Goal: Check status: Check status

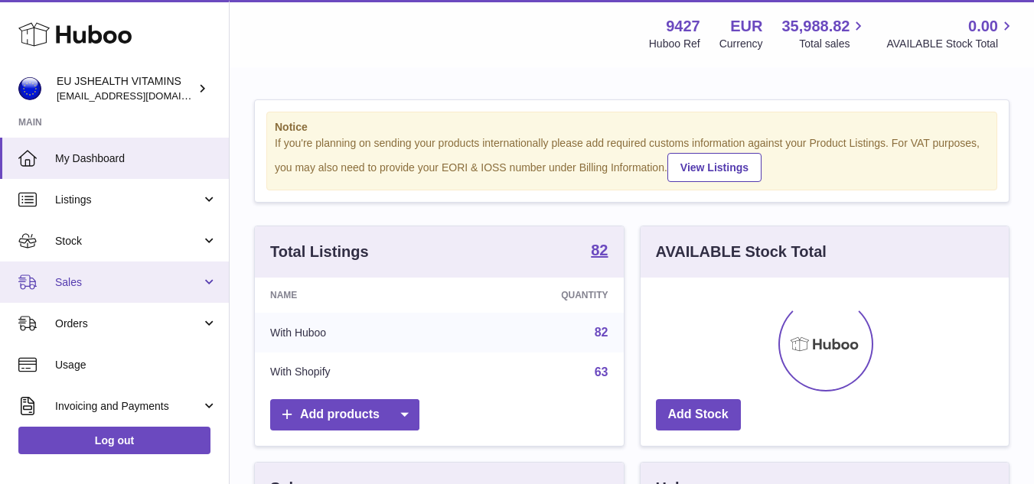
scroll to position [239, 368]
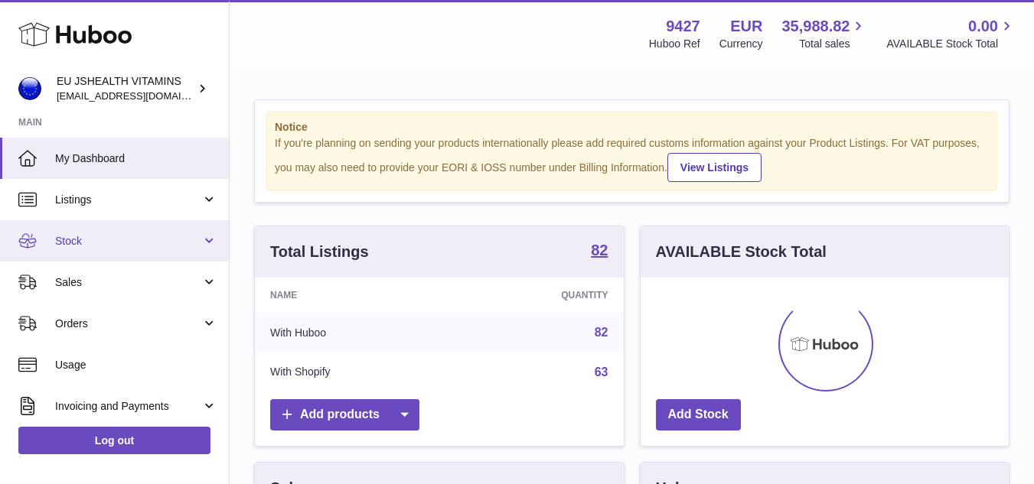
click at [86, 239] on span "Stock" at bounding box center [128, 241] width 146 height 15
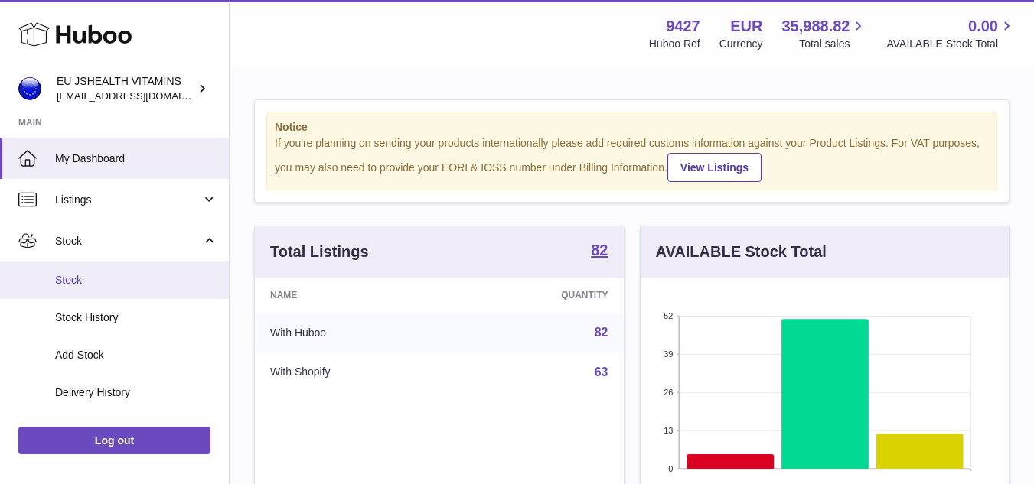
click at [95, 279] on span "Stock" at bounding box center [136, 280] width 162 height 15
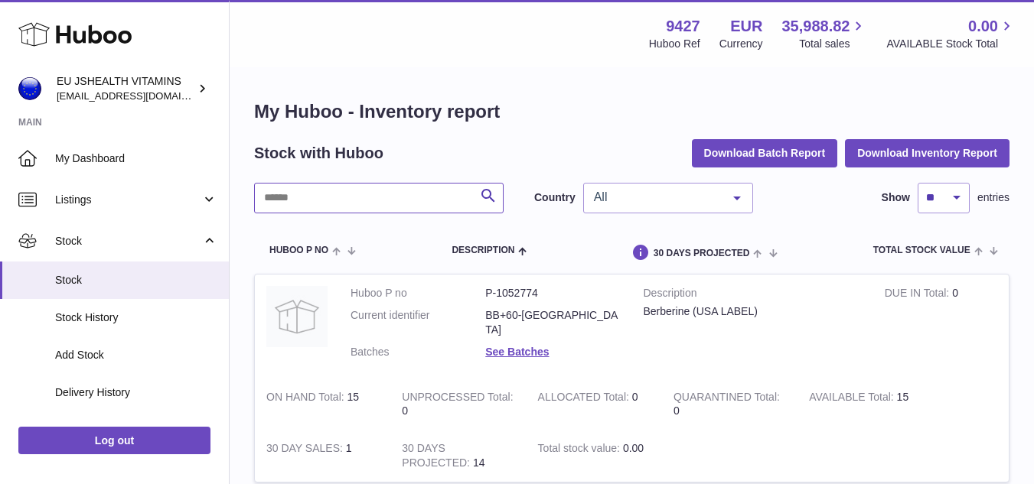
click at [414, 209] on input "text" at bounding box center [378, 198] width 249 height 31
type input "*******"
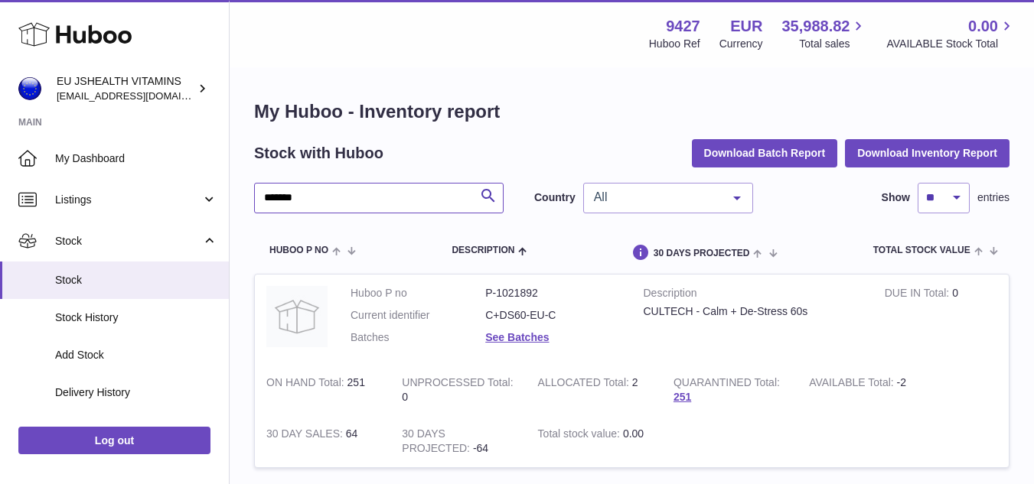
scroll to position [77, 0]
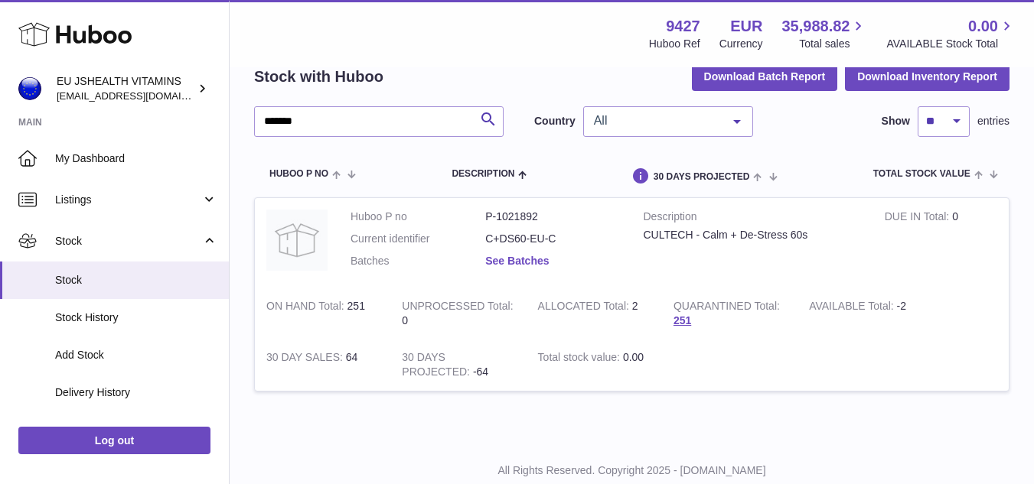
click at [536, 267] on link "See Batches" at bounding box center [517, 261] width 64 height 12
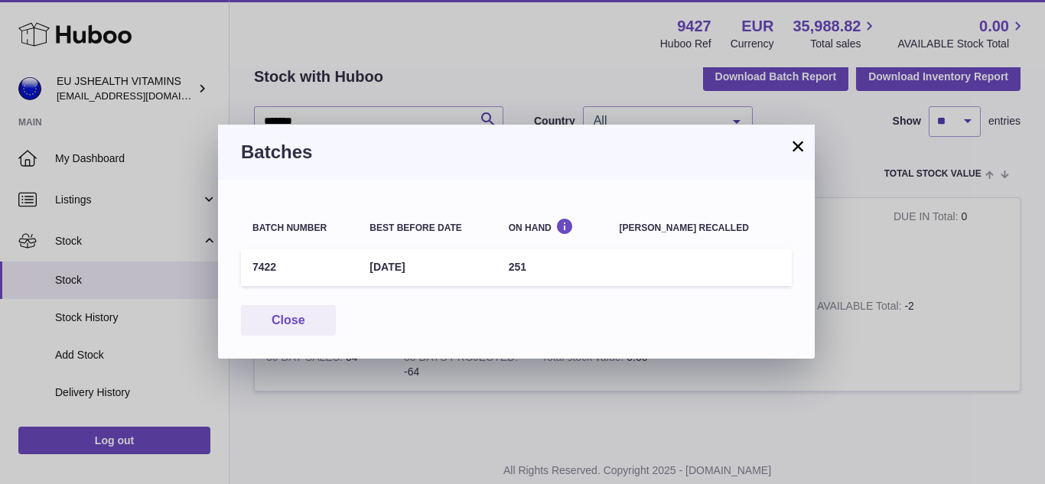
click at [800, 149] on button "×" at bounding box center [798, 146] width 18 height 18
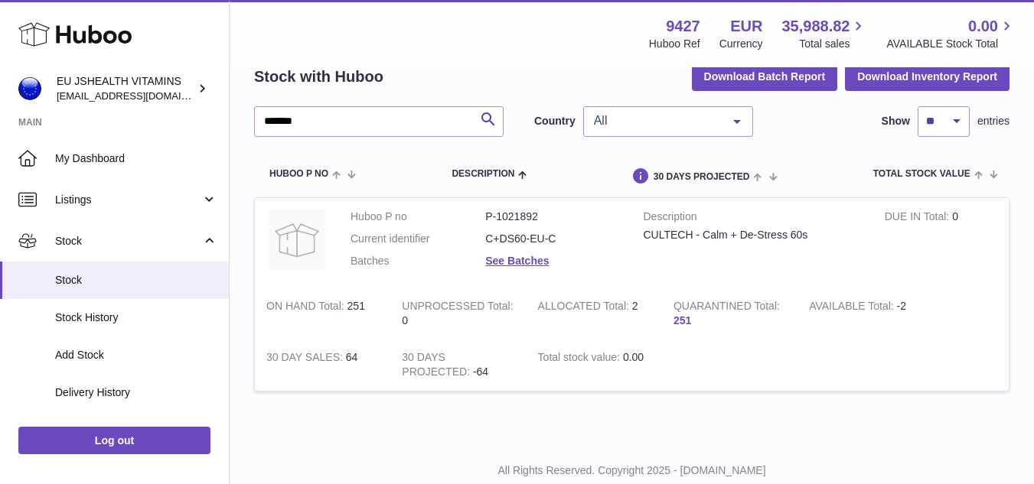
click at [683, 324] on link "251" at bounding box center [682, 320] width 18 height 12
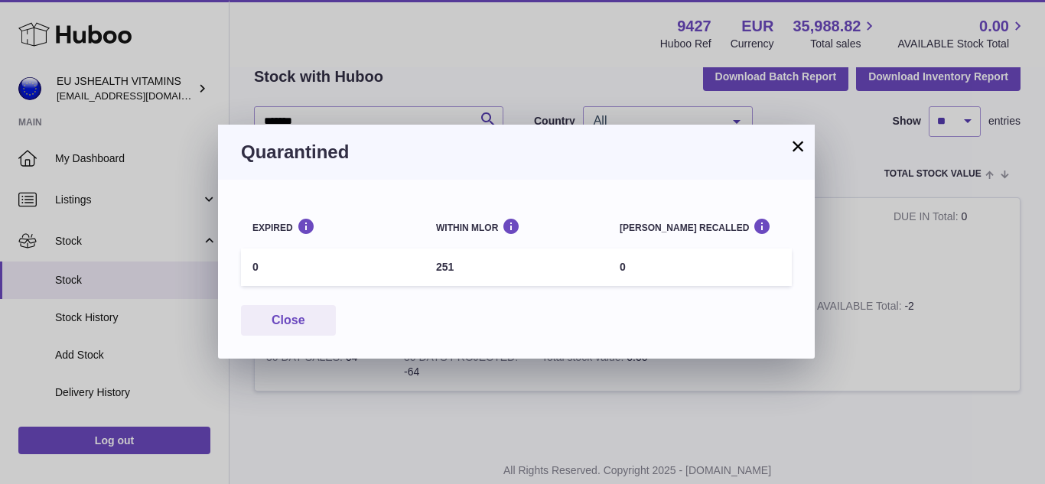
click at [648, 238] on th "[PERSON_NAME] recalled" at bounding box center [700, 225] width 184 height 37
click at [434, 269] on td "251" at bounding box center [517, 267] width 184 height 37
click at [801, 145] on button "×" at bounding box center [798, 146] width 18 height 18
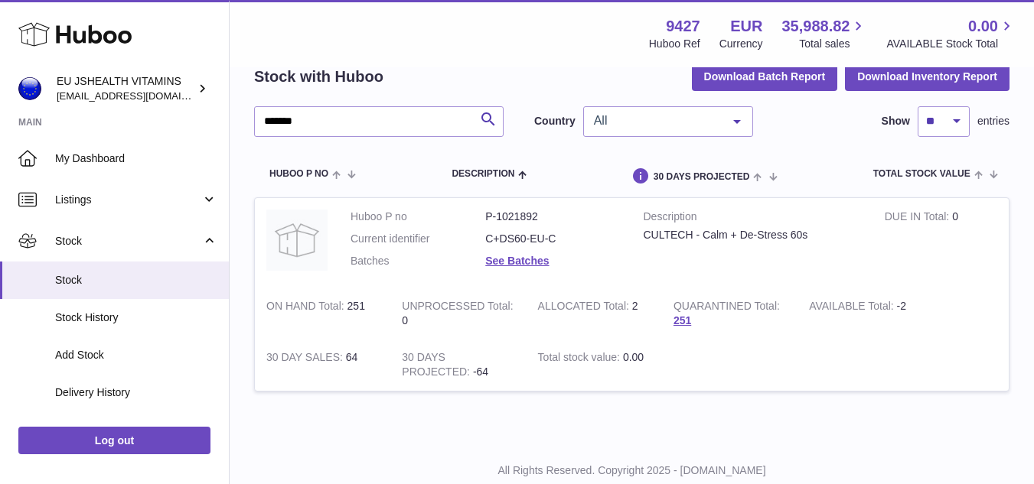
click at [748, 311] on strong "QUARANTINED Total" at bounding box center [726, 308] width 106 height 16
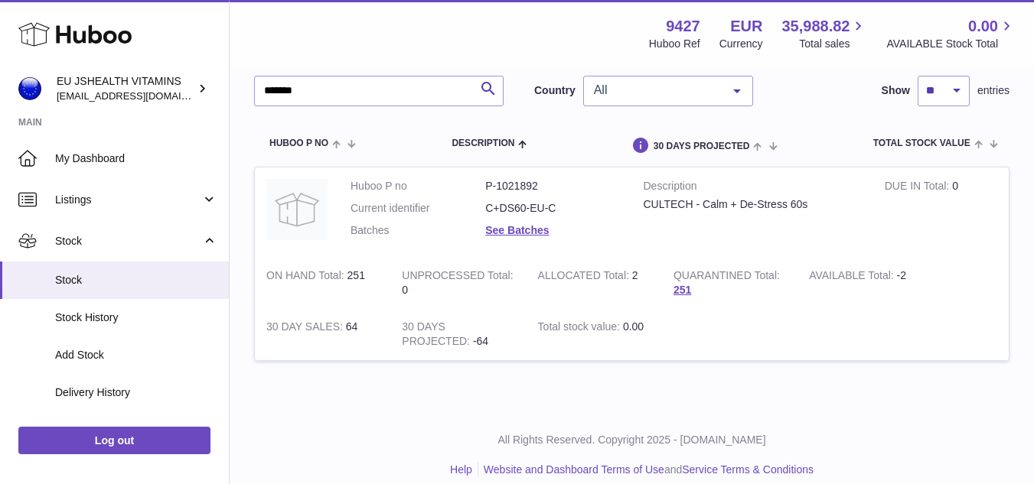
scroll to position [123, 0]
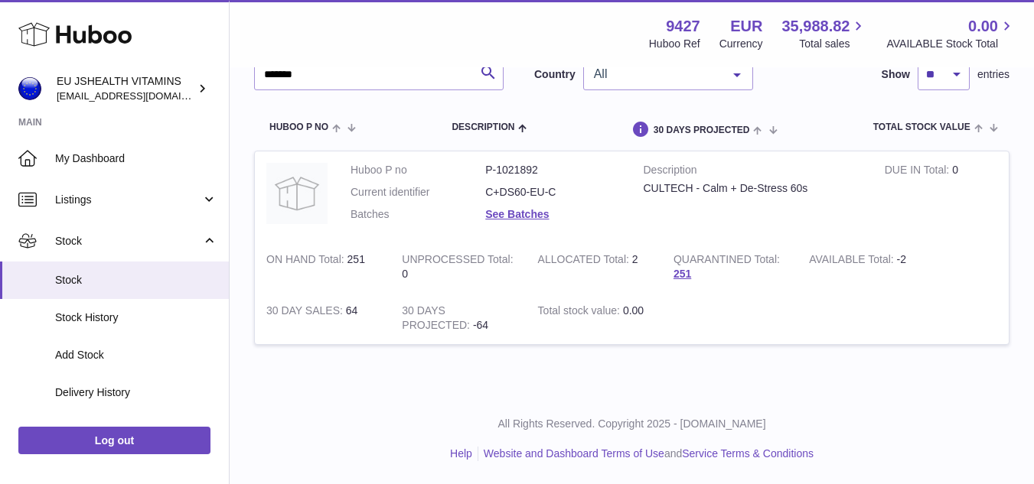
click at [572, 132] on tr "Huboo P no Description DUE IN TOTAL ON HAND Total UNPROCESSED Total ALLOCATED T…" at bounding box center [631, 128] width 755 height 45
